Goal: Task Accomplishment & Management: Complete application form

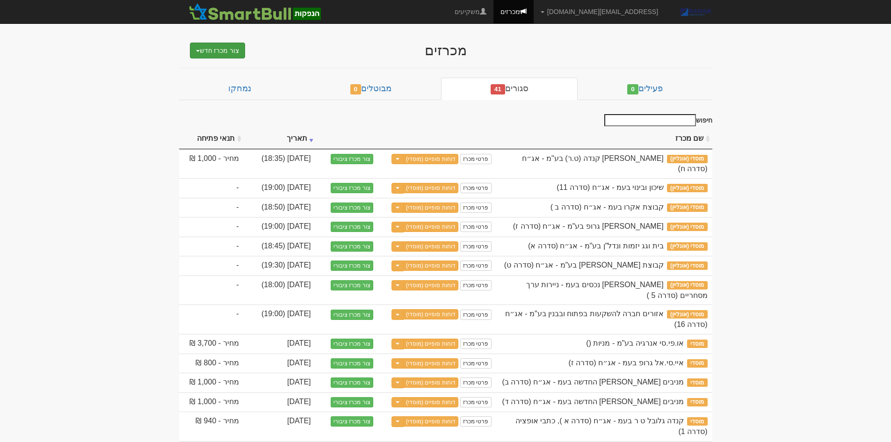
click at [219, 51] on button "צור מכרז חדש" at bounding box center [218, 51] width 56 height 16
click at [217, 61] on ul "מוסדי מוסדי מחתם אחר (ייבוא קובץ) ציבורי ללא מוסדי" at bounding box center [193, 84] width 103 height 51
click at [225, 43] on button "צור מכרז חדש" at bounding box center [218, 51] width 56 height 16
click at [225, 70] on link "מוסדי" at bounding box center [194, 68] width 102 height 12
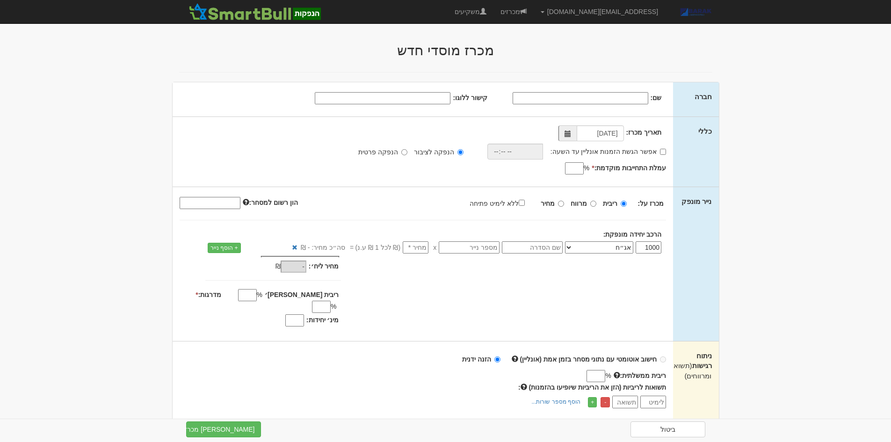
click at [642, 100] on input "שם:" at bounding box center [581, 98] width 136 height 12
click at [627, 94] on input "שם:" at bounding box center [581, 98] width 136 height 12
click at [528, 97] on input "שם:" at bounding box center [581, 98] width 136 height 12
paste input "מבנה נדל"ן (כ.ד) בע"מ"
type input "מבנה נדל"ן (כ.ד) בע"מ"
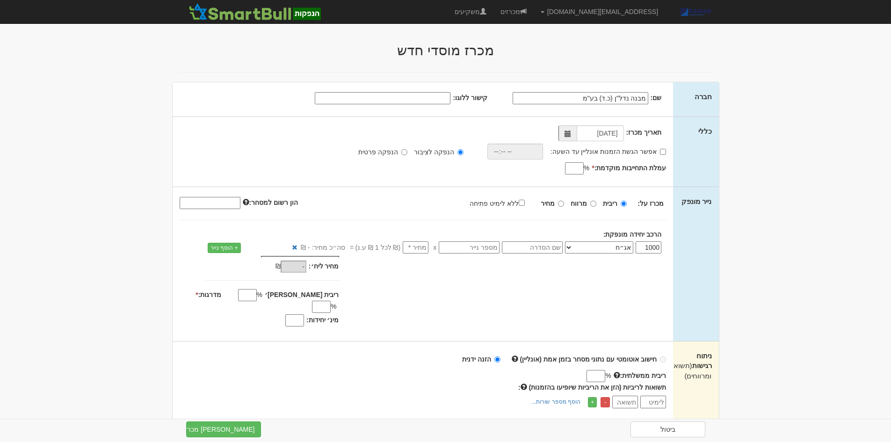
click at [419, 90] on div "שם: מבנה נדל"ן (כ.ד) בע"מ קישור ללוגו:" at bounding box center [423, 99] width 501 height 34
click at [411, 96] on input "קישור ללוגו:" at bounding box center [383, 98] width 136 height 12
click at [538, 101] on input "מבנה נדל"ן (כ.ד) בע"מ" at bounding box center [581, 98] width 136 height 12
click at [421, 103] on input "קישור ללוגו:" at bounding box center [383, 98] width 136 height 12
paste input "https://www.google.com/url?sa=i&url=https%3A%2F%2Fwww.alljobs.co.il%2FEmployer%…"
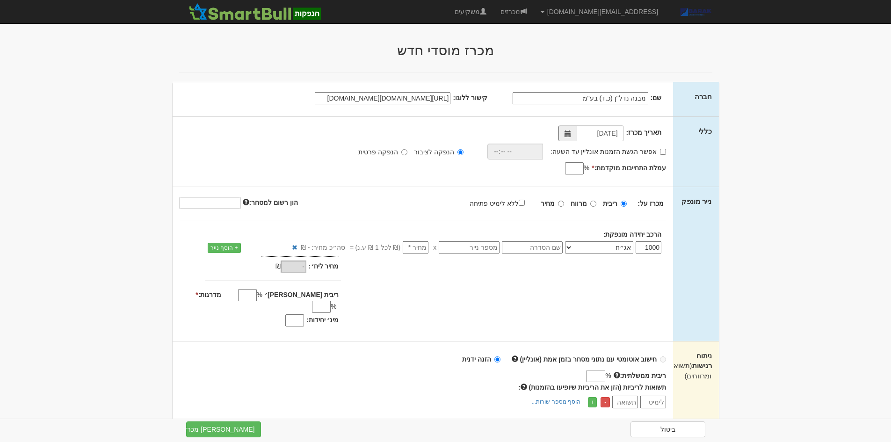
scroll to position [0, -762]
type input "https://www.google.com/url?sa=i&url=https%3A%2F%2Fwww.alljobs.co.il%2FEmployer%…"
click at [660, 152] on input "אפשר הגשת הזמנות אונליין עד השעה:" at bounding box center [663, 152] width 6 height 6
checkbox input "true"
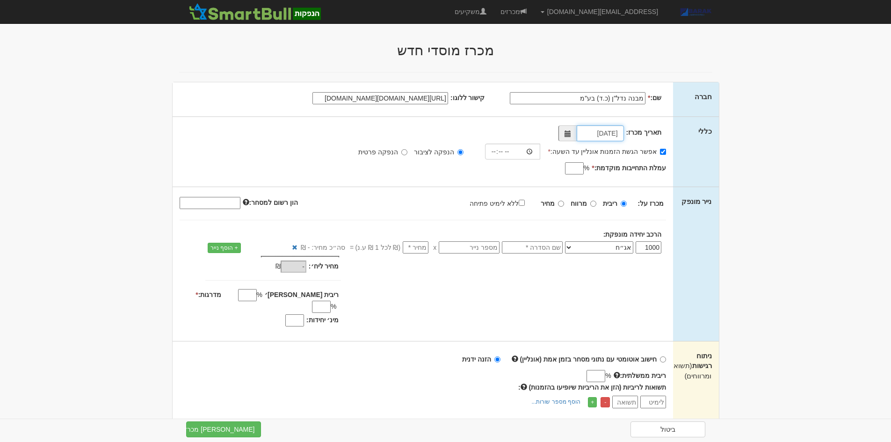
click at [590, 129] on input "15/10/2025" at bounding box center [600, 133] width 47 height 16
click at [592, 132] on input "15/10/2025" at bounding box center [600, 133] width 47 height 16
type input "16/10/2025"
click at [526, 138] on div "אפשר הגשת הזמנות אונליין עד השעה: * הנפקה לציבור הנפקה פרטית * %" at bounding box center [423, 142] width 487 height 34
click at [495, 154] on input "time" at bounding box center [513, 152] width 56 height 16
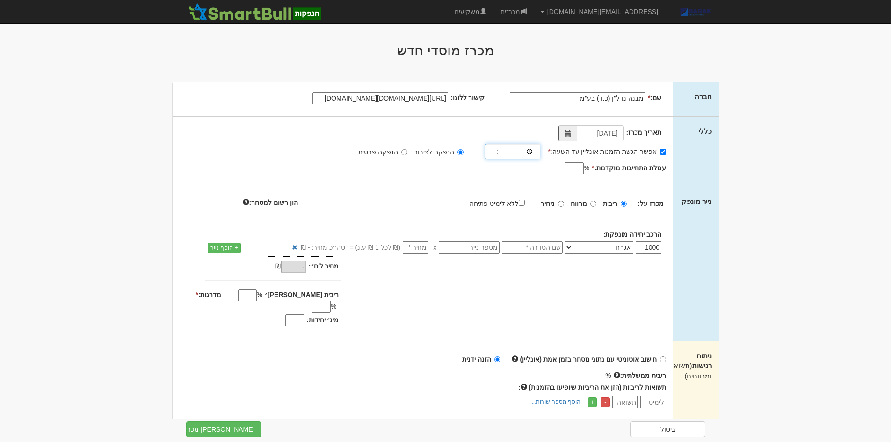
click at [504, 153] on input "time" at bounding box center [513, 152] width 56 height 16
type input "18:00"
click at [576, 172] on input "עמלת התחייבות מוקדמת: *" at bounding box center [574, 168] width 19 height 12
type input "0.7"
click at [563, 201] on input "מחיר" at bounding box center [561, 204] width 6 height 6
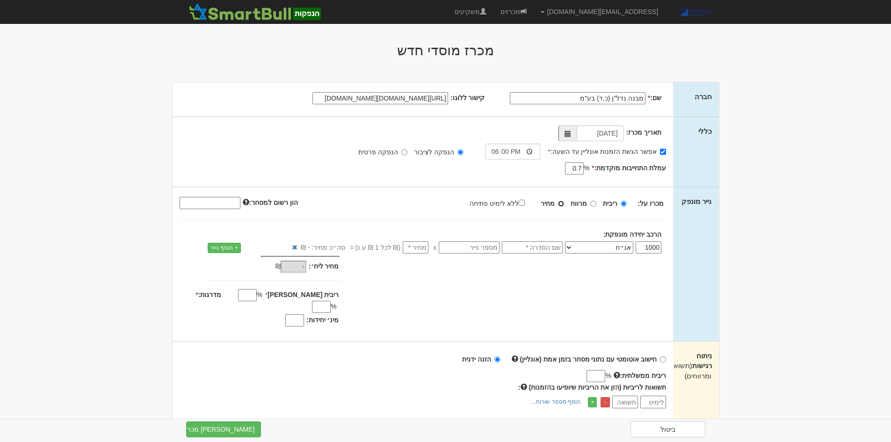
radio input "true"
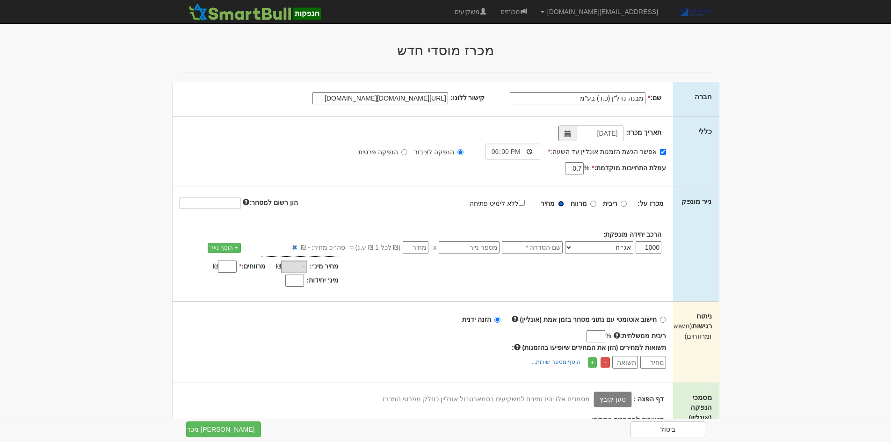
scroll to position [47, 0]
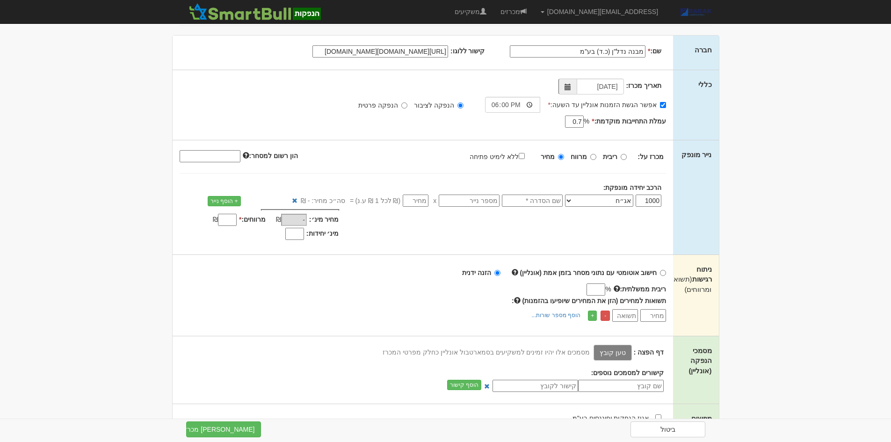
click at [550, 196] on input "text" at bounding box center [532, 201] width 61 height 12
type input "סדרה כו"
click at [490, 203] on input "text" at bounding box center [469, 201] width 61 height 12
click at [459, 173] on div "מכרז על: ריבית מרווח מחיר ללא לימיט פתיחה" at bounding box center [423, 170] width 487 height 43
click at [480, 204] on input "text" at bounding box center [469, 201] width 61 height 12
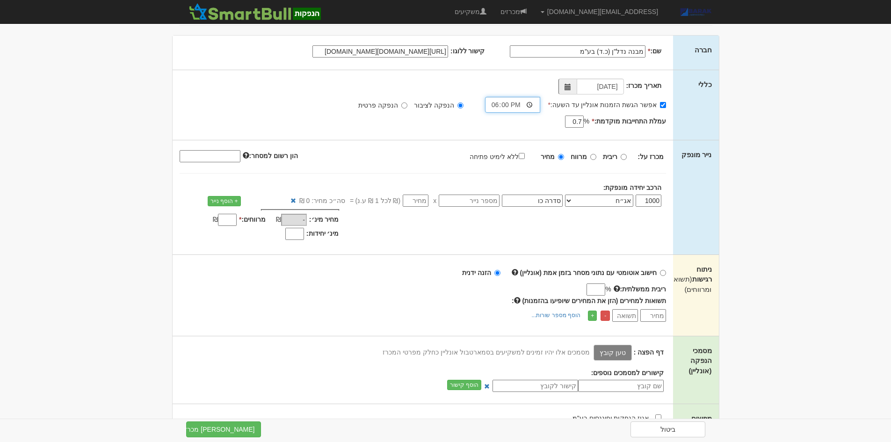
click at [512, 105] on input "18:00" at bounding box center [513, 105] width 56 height 16
type input "18:30"
click at [421, 201] on input "number" at bounding box center [416, 201] width 26 height 12
click at [524, 154] on input "ללא לימיט פתיחה" at bounding box center [522, 156] width 6 height 6
checkbox input "true"
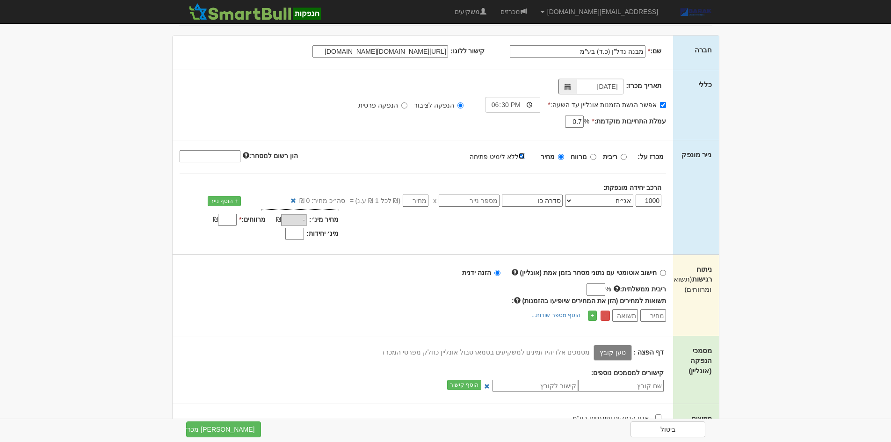
type input "100"
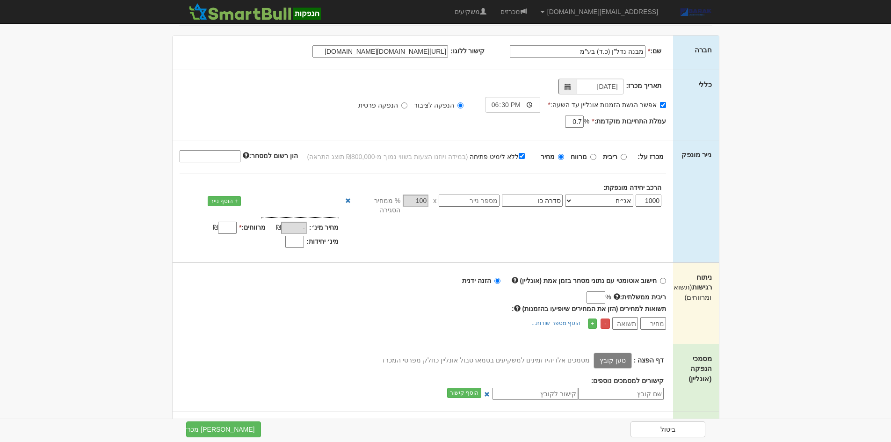
click at [490, 206] on input "text" at bounding box center [469, 201] width 61 height 12
type input "1220714"
click at [297, 236] on input "מינ׳ יחידות:" at bounding box center [294, 242] width 19 height 12
type input "800"
click at [229, 222] on input "מרווחים: *" at bounding box center [227, 228] width 19 height 12
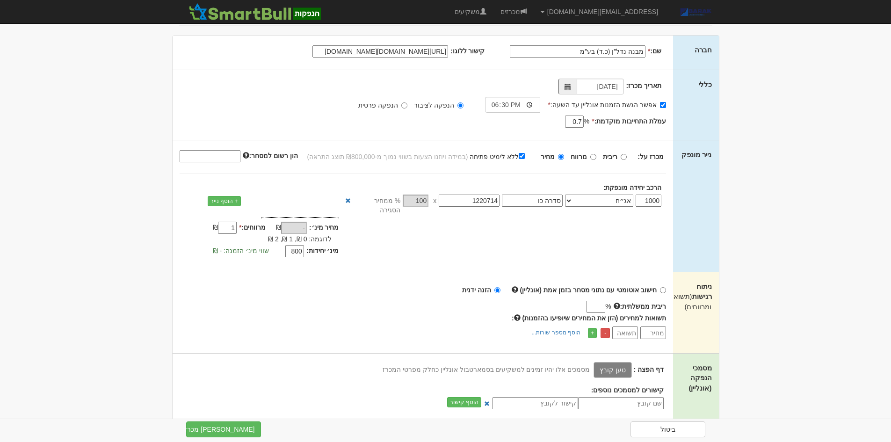
type input "1"
click at [225, 154] on input "הון רשום למסחר:" at bounding box center [210, 156] width 61 height 12
click button "+ הוסף שורה" at bounding box center [0, 0] width 0 height 0
type input "390285000"
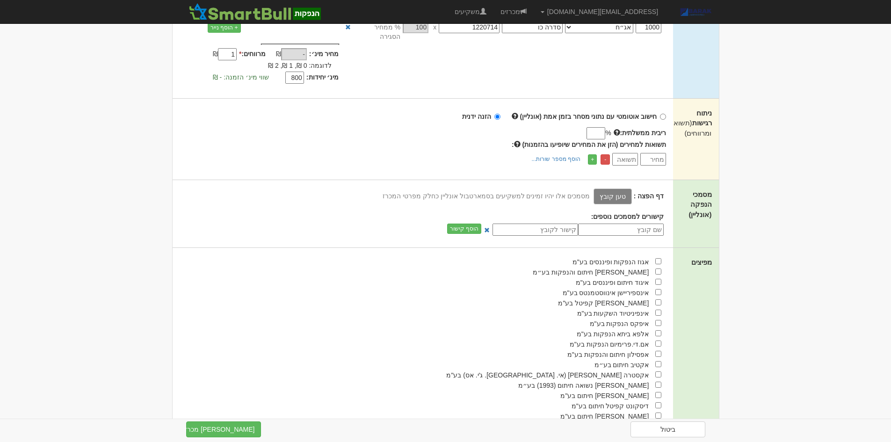
scroll to position [234, 0]
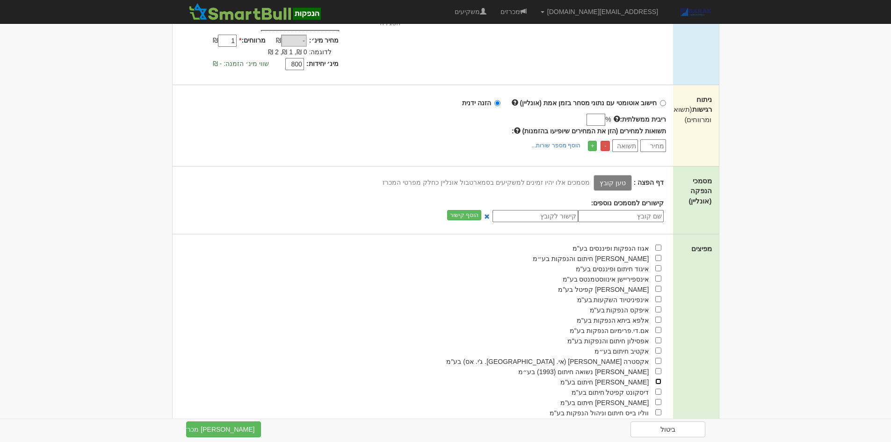
click at [658, 378] on input "checkbox" at bounding box center [658, 381] width 6 height 6
checkbox input "true"
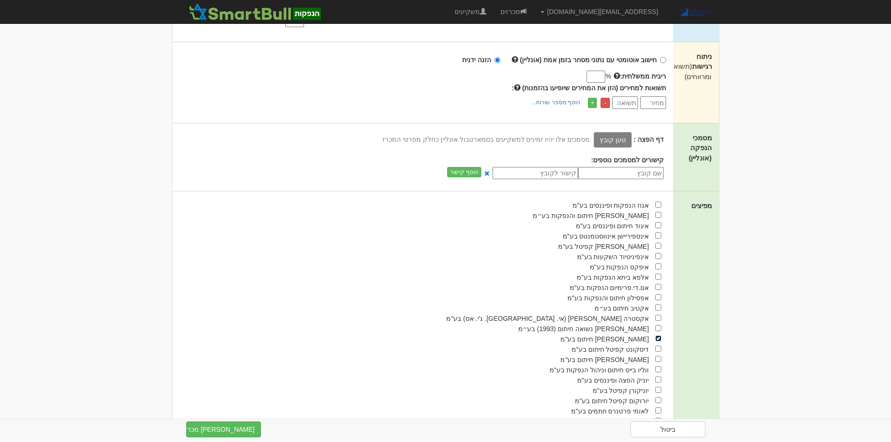
scroll to position [327, 0]
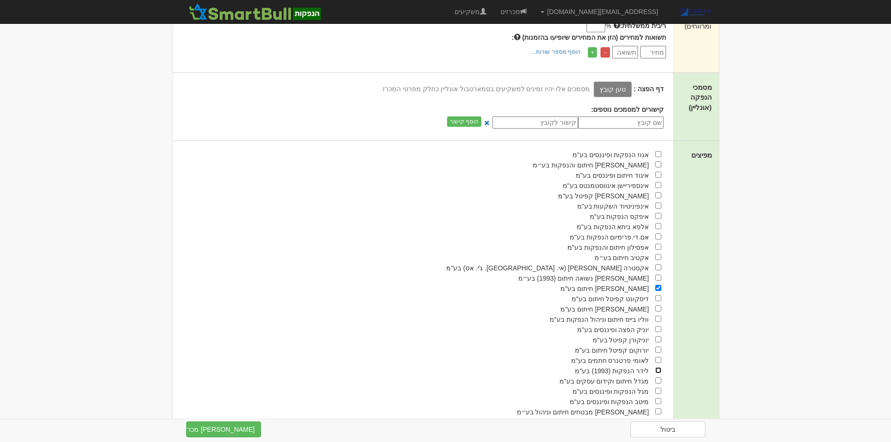
click at [656, 367] on input "checkbox" at bounding box center [658, 370] width 6 height 6
checkbox input "true"
click at [659, 316] on input "checkbox" at bounding box center [658, 319] width 6 height 6
checkbox input "true"
click at [659, 254] on input "checkbox" at bounding box center [658, 257] width 6 height 6
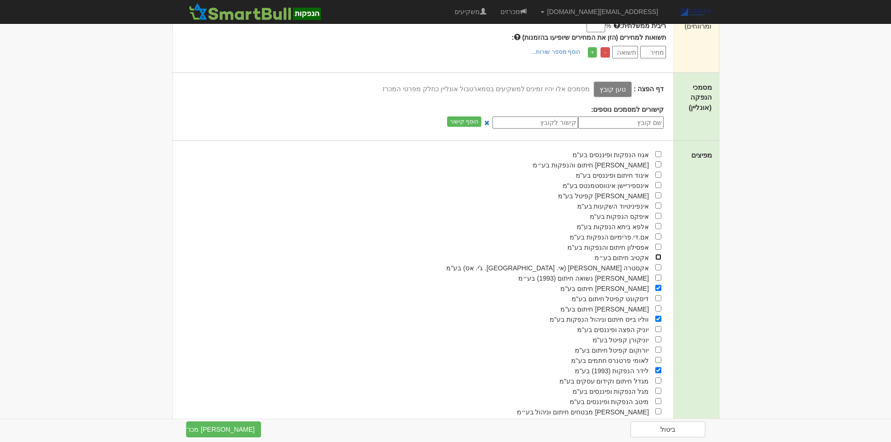
checkbox input "true"
click at [657, 304] on div "הפניקס חיתום בע"מ" at bounding box center [417, 309] width 489 height 10
click at [661, 305] on input "checkbox" at bounding box center [658, 308] width 6 height 6
checkbox input "true"
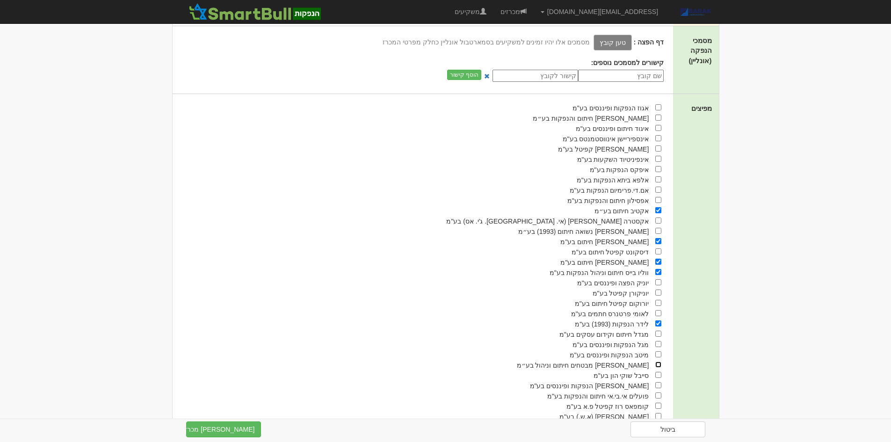
click at [656, 362] on input "checkbox" at bounding box center [658, 365] width 6 height 6
checkbox input "true"
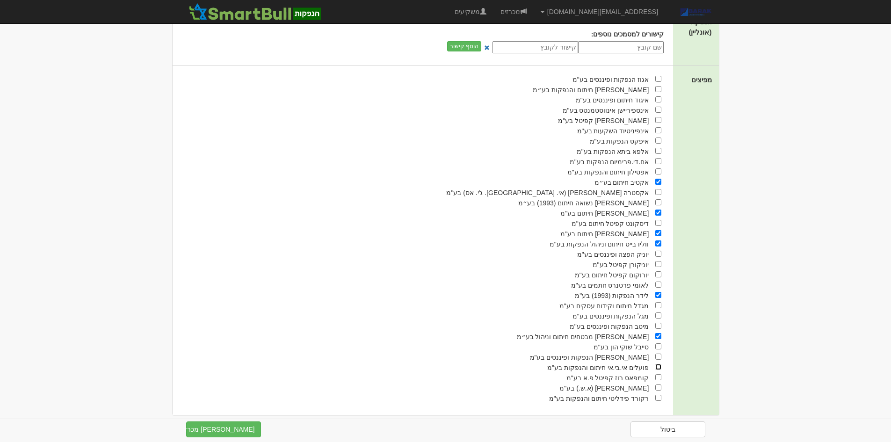
click at [659, 364] on input "checkbox" at bounding box center [658, 367] width 6 height 6
checkbox input "true"
click at [657, 384] on input "checkbox" at bounding box center [658, 387] width 6 height 6
checkbox input "true"
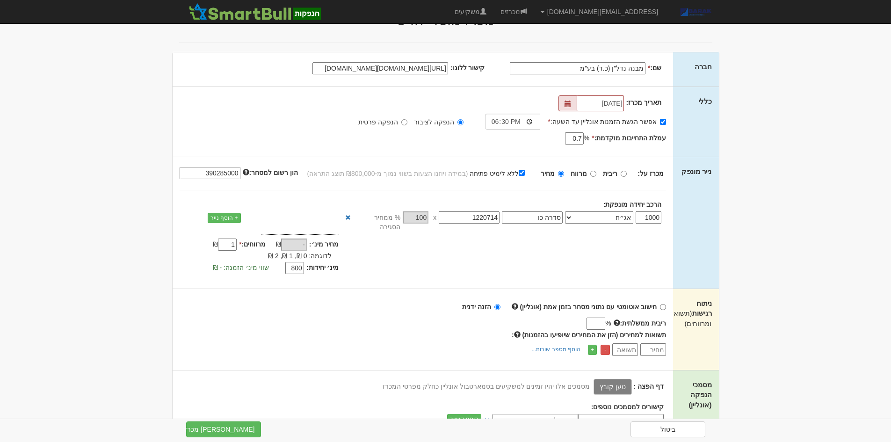
scroll to position [29, 0]
click at [227, 423] on button "צור מכרז" at bounding box center [223, 429] width 75 height 16
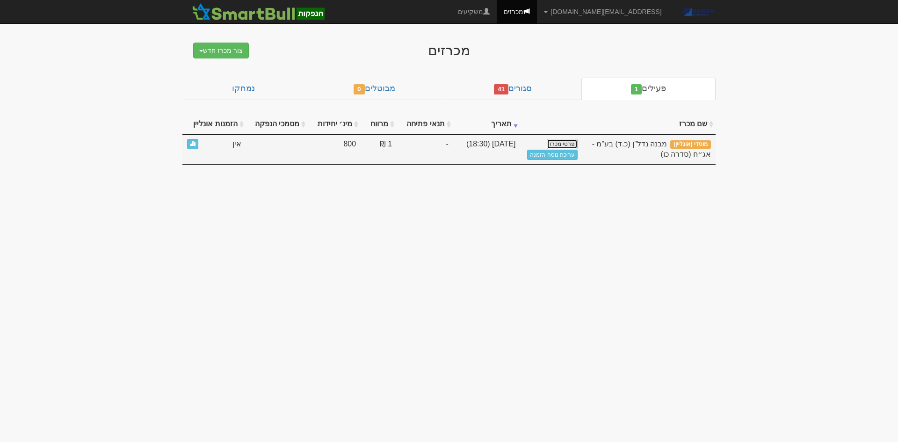
click at [567, 145] on link "פרטי מכרז" at bounding box center [562, 144] width 31 height 10
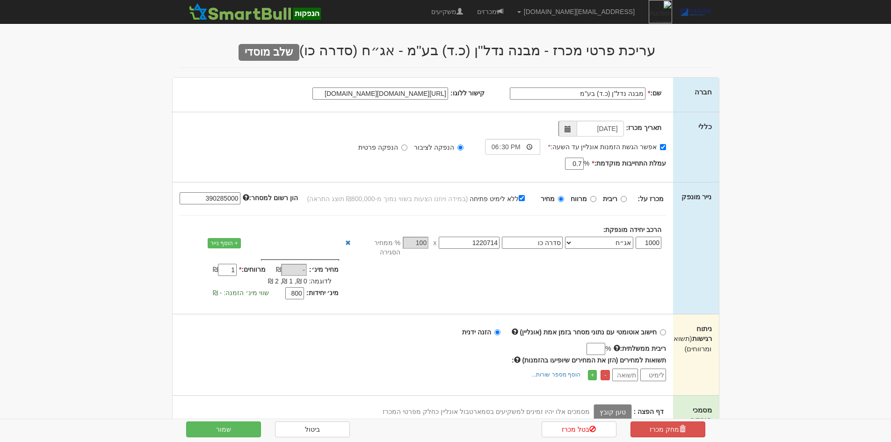
click at [420, 89] on input "https://www.google.com/url?sa=i&url=https%3A%2F%2Fwww.alljobs.co.il%2FEmployer%…" at bounding box center [380, 93] width 136 height 12
paste input "mivnecenters.co.il/wp-content/uploads/2024/10/logo_new.png"
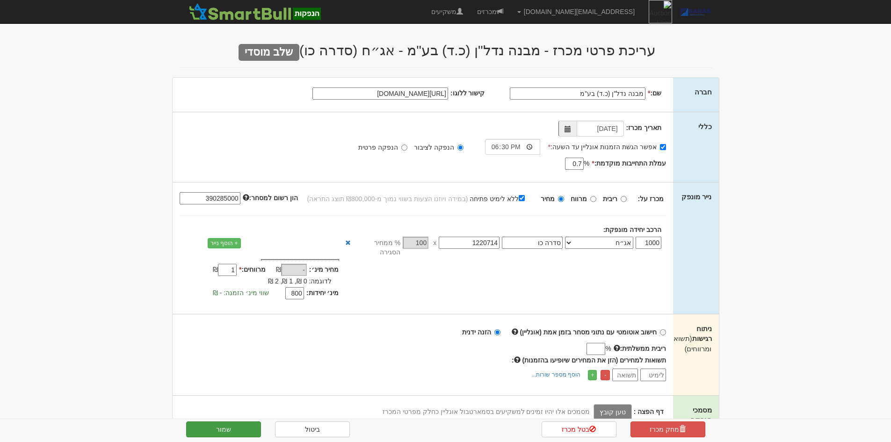
type input "https://www.mivnecenters.co.il/wp-content/uploads/2024/10/logo_new.png"
click at [239, 422] on button "שמור" at bounding box center [223, 429] width 75 height 16
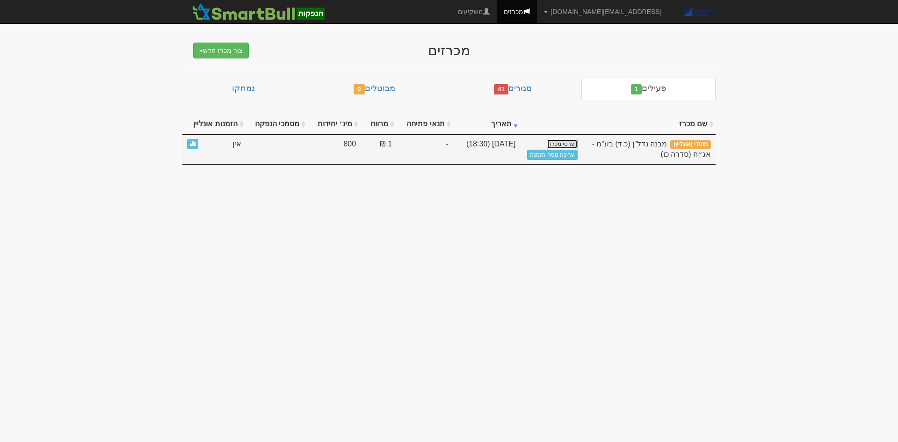
click at [566, 142] on link "פרטי מכרז" at bounding box center [562, 144] width 31 height 10
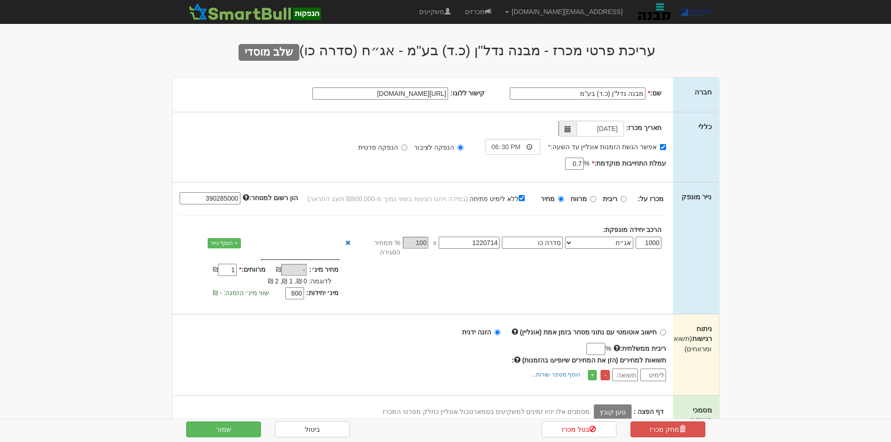
scroll to position [398, 0]
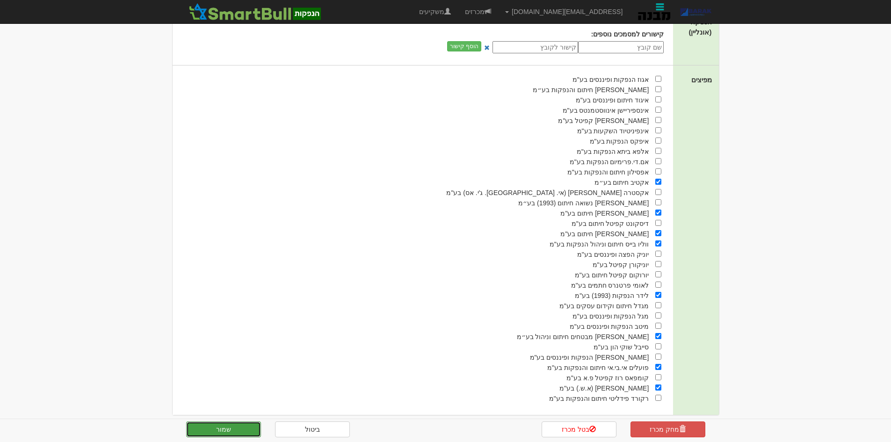
click at [225, 431] on button "שמור" at bounding box center [223, 429] width 75 height 16
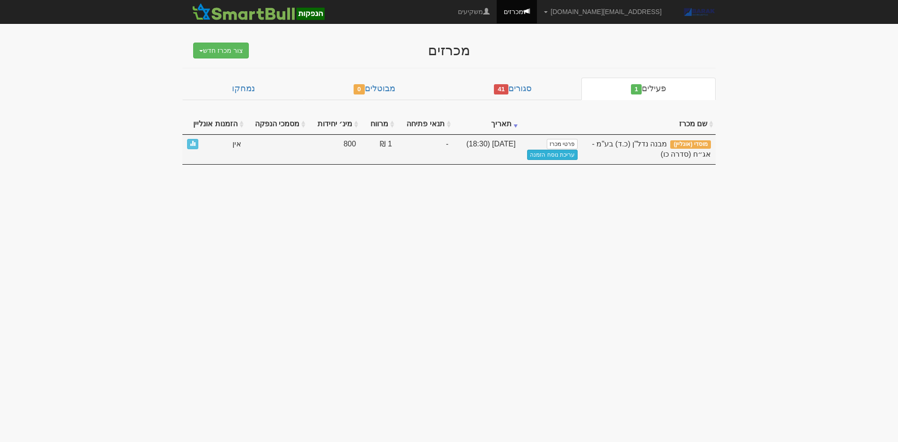
click at [565, 153] on link "עריכת נוסח הזמנה" at bounding box center [552, 155] width 51 height 10
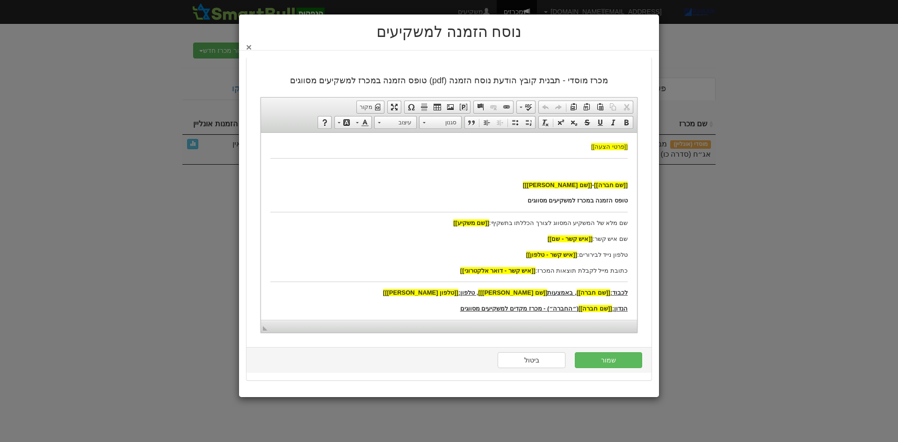
click at [248, 44] on button "×" at bounding box center [249, 47] width 6 height 10
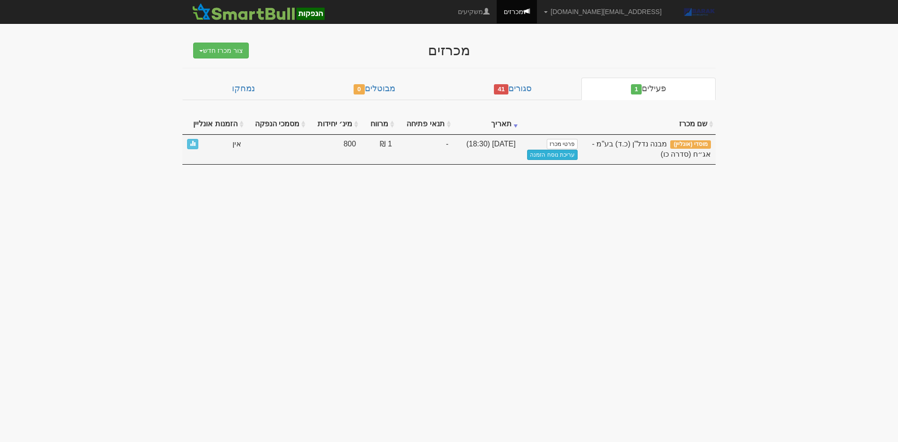
click at [548, 153] on link "עריכת נוסח הזמנה" at bounding box center [552, 155] width 51 height 10
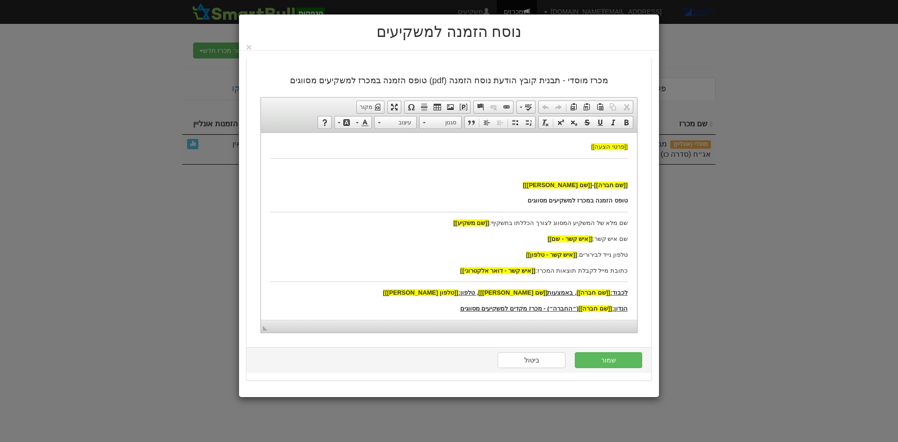
drag, startPoint x: 592, startPoint y: 20, endPoint x: 855, endPoint y: 76, distance: 269.2
click at [855, 76] on div "נוסח הזמנה למשקיעים ×" at bounding box center [449, 221] width 898 height 442
click at [610, 170] on p at bounding box center [448, 169] width 357 height 10
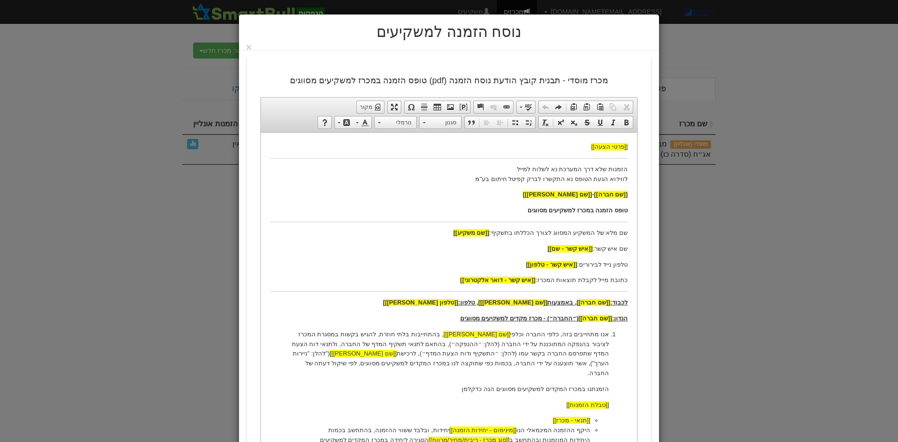
click at [490, 168] on p "הזמנות שלא דרך המערכת נא לשלוח למייל לווידוא הגעת הטופס נא התקשרו לברק קפיטל חי…" at bounding box center [448, 174] width 357 height 20
paste body
click at [528, 170] on p "הזמנות שלא דרך המערכת נא לשלוח למייל hitumbid@barakcapital.com לווידוא הגעת הטו…" at bounding box center [448, 174] width 357 height 20
click at [511, 170] on p "הזמנות שלא דרך המערכת נא לשלוח למייל hitumbid@barakcapital.com לווידוא הגעת הטו…" at bounding box center [448, 174] width 357 height 20
click at [597, 237] on p "שם מלא של המשקיע המסווג לצורך הכללתו בתשקיף: [[שם משקיע]]" at bounding box center [448, 233] width 357 height 10
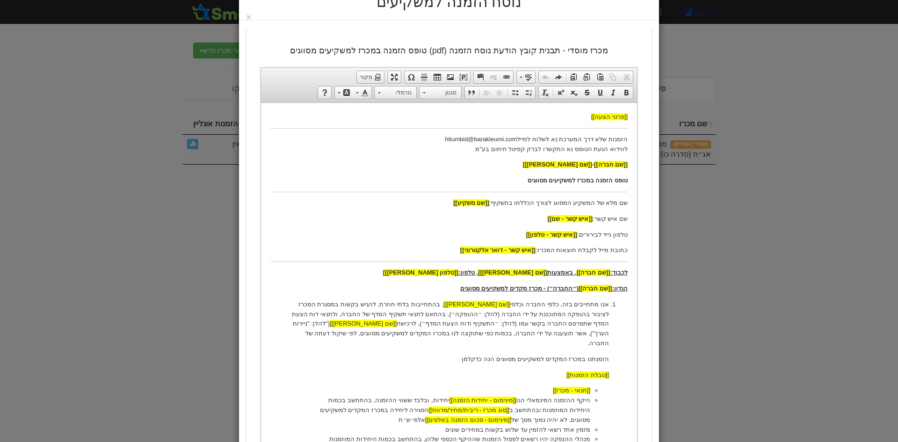
scroll to position [47, 0]
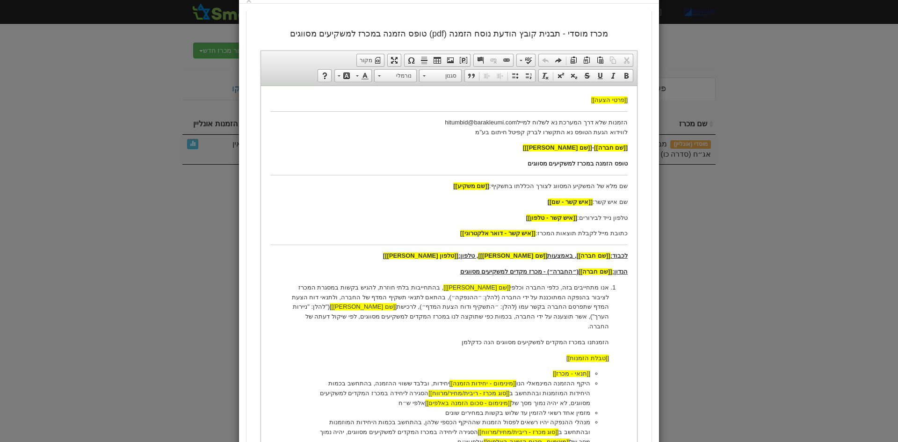
click at [452, 392] on li "היקף ההזמנה המינמאלי הנו [[מינימום - יחידות הזמנה]] יחידות, ובלבד ששווי ההזמנה,…" at bounding box center [449, 392] width 282 height 29
click at [418, 383] on li "היקף ההזמנה המינמאלי הנו [[מינימום - יחידות הזמנה]] יחידות, ובלבד ששווי ההזמנה,…" at bounding box center [449, 392] width 282 height 29
click at [458, 394] on li "היקף ההזמנה המינמאלי הנו [[מינימום - יחידות הזמנה]] יחידות, ובלבד ששווי ההזמנה,…" at bounding box center [449, 392] width 282 height 29
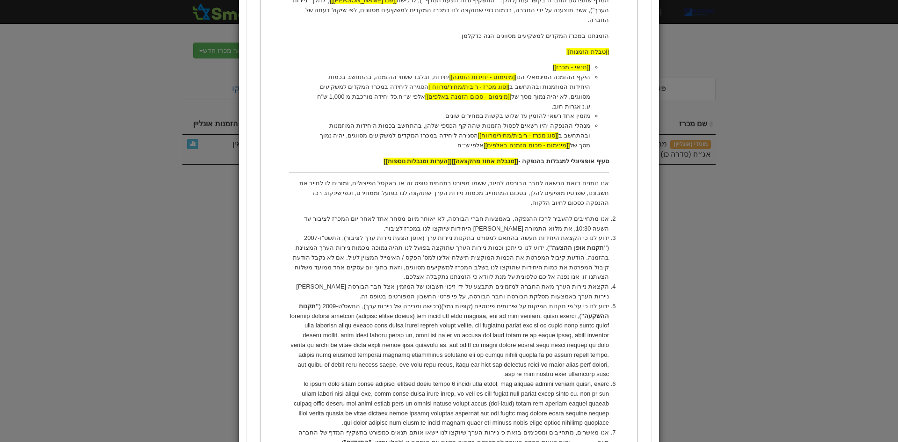
scroll to position [374, 0]
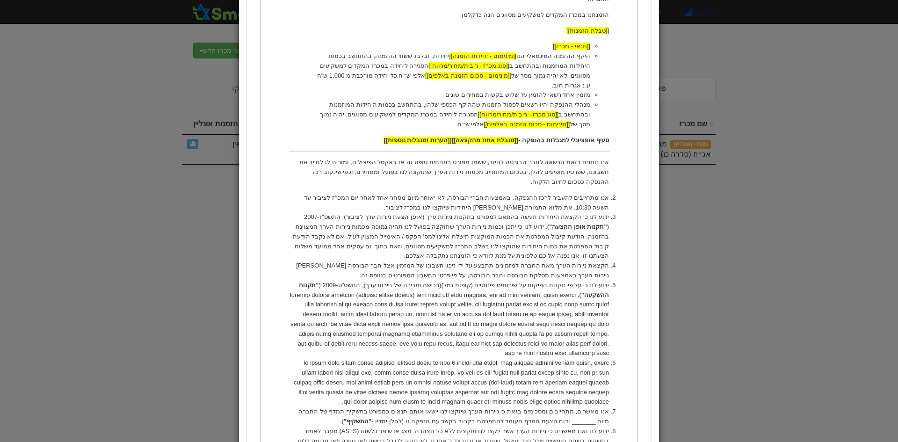
click at [315, 374] on li at bounding box center [449, 382] width 320 height 49
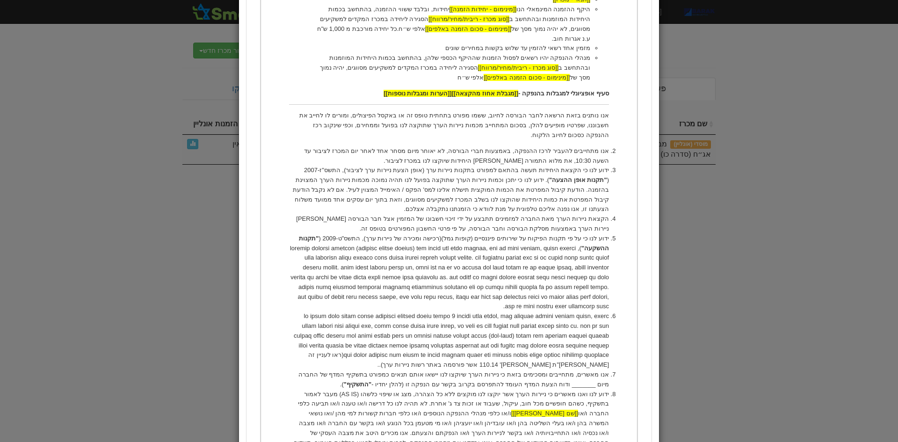
click at [295, 370] on li "אנו מאשרים, מתחייבים ומסכימים בזאת כי ניירות הערך שיוקצו לנו יישאו אותם תנאים כ…" at bounding box center [449, 380] width 320 height 20
click at [312, 370] on li "אנו מאשרים, מתחייבים ומסכימים בזאת כי ניירות הערך שיוקצו לנו יישאו אותם תנאים כ…" at bounding box center [449, 380] width 320 height 20
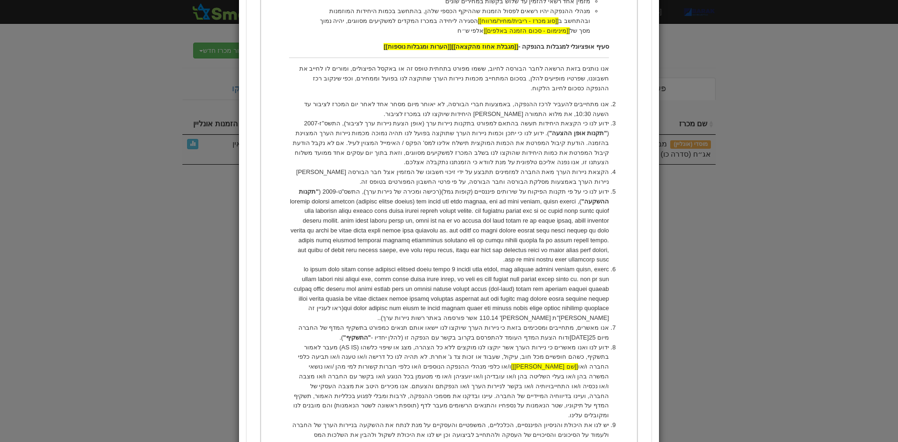
scroll to position [514, 0]
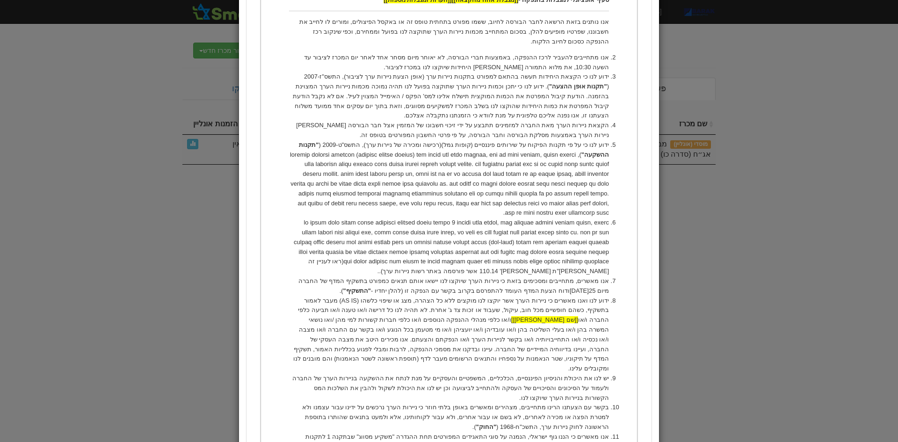
click at [429, 276] on li "אנו מאשרים, מתחייבים ומסכימים בזאת כי ניירות הערך שיוקצו לנו יישאו אותם תנאים כ…" at bounding box center [449, 286] width 320 height 20
click at [447, 241] on li "(ראו לעניין זה שו"ת מס' 110.14 אשר פורסמה באתר רשות ניירות ערך). ." at bounding box center [449, 247] width 320 height 58
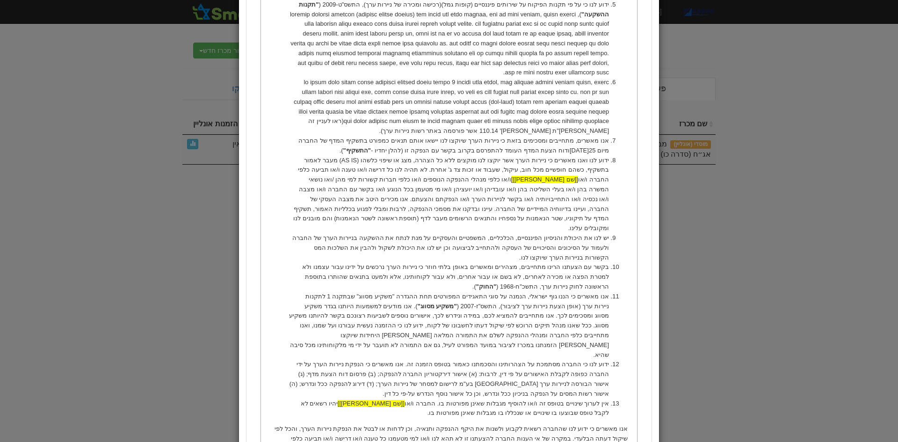
scroll to position [798, 0]
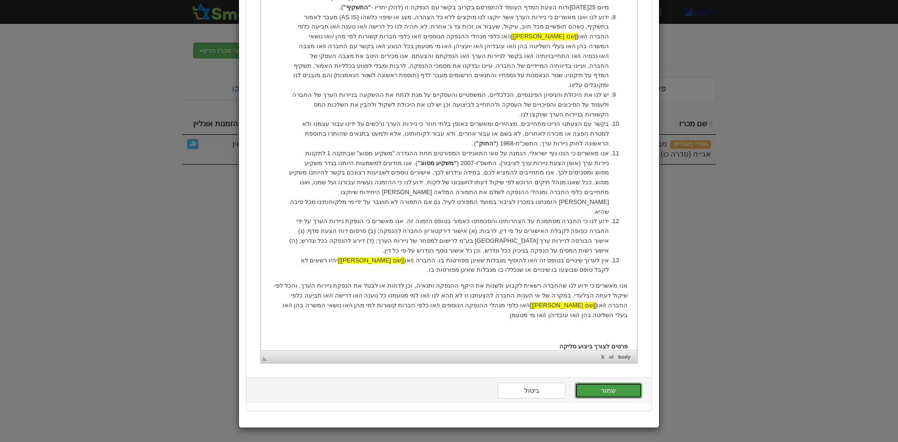
click at [635, 391] on button "שמור" at bounding box center [608, 391] width 67 height 16
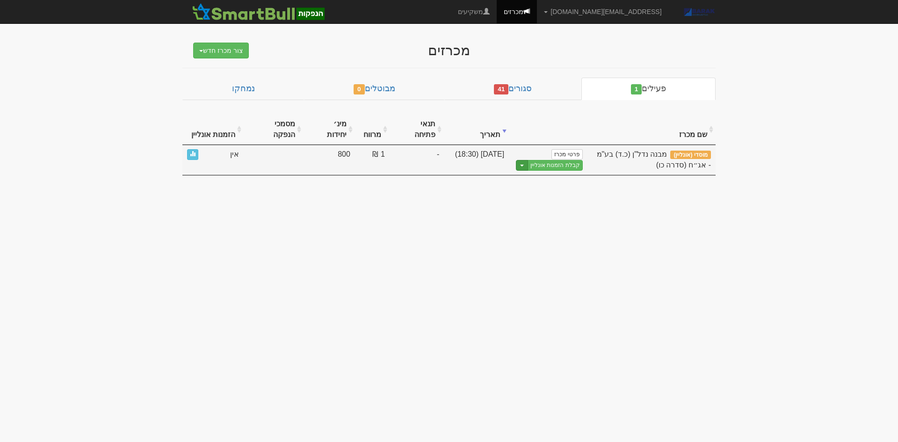
click at [524, 165] on span "button" at bounding box center [522, 166] width 4 height 2
click at [550, 175] on link "הצג טופס הזמנה לדוגמה" at bounding box center [537, 181] width 89 height 12
